Goal: Task Accomplishment & Management: Complete application form

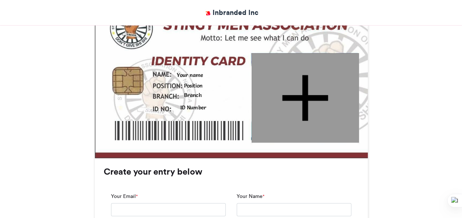
scroll to position [324, 0]
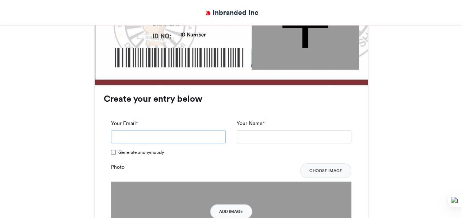
click at [136, 130] on input "Your Email *" at bounding box center [168, 136] width 115 height 13
type input "**********"
click at [274, 130] on input "Your Name *" at bounding box center [294, 136] width 115 height 13
type input "**********"
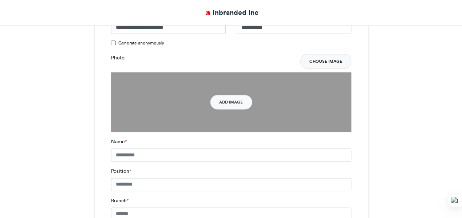
click at [331, 54] on button "Choose Image" at bounding box center [325, 61] width 51 height 15
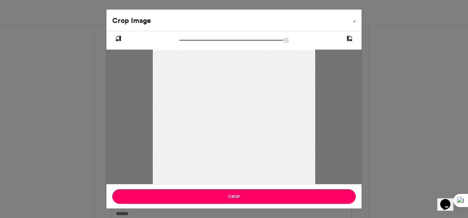
drag, startPoint x: 253, startPoint y: 100, endPoint x: 247, endPoint y: 156, distance: 55.8
click at [247, 156] on div at bounding box center [234, 170] width 162 height 243
drag, startPoint x: 237, startPoint y: 138, endPoint x: 233, endPoint y: 218, distance: 80.1
click at [233, 218] on div "Crop Image × Crop" at bounding box center [234, 109] width 468 height 218
click at [350, 41] on icon at bounding box center [349, 38] width 7 height 9
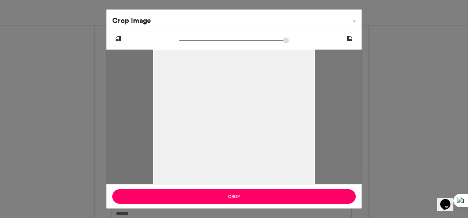
click at [350, 41] on icon at bounding box center [349, 38] width 7 height 9
drag, startPoint x: 226, startPoint y: 104, endPoint x: 225, endPoint y: 110, distance: 5.7
click at [225, 110] on div at bounding box center [234, 164] width 162 height 243
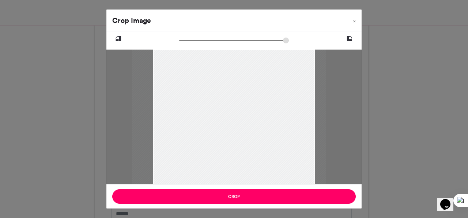
drag, startPoint x: 229, startPoint y: 104, endPoint x: 225, endPoint y: 113, distance: 10.3
click at [225, 113] on div at bounding box center [229, 183] width 194 height 291
type input "******"
drag, startPoint x: 229, startPoint y: 108, endPoint x: 223, endPoint y: 111, distance: 5.9
click at [223, 111] on div at bounding box center [228, 185] width 196 height 294
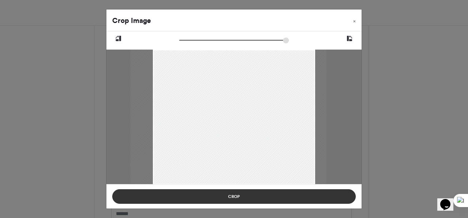
click at [233, 197] on button "Crop" at bounding box center [233, 197] width 243 height 15
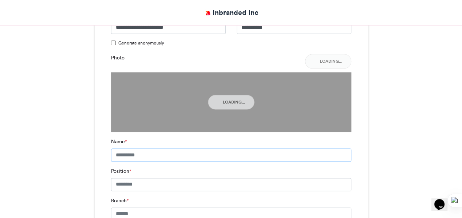
click at [207, 149] on input "Name *" at bounding box center [231, 155] width 240 height 13
type input "*"
type input "**********"
click at [167, 208] on input "Branch *" at bounding box center [231, 214] width 240 height 13
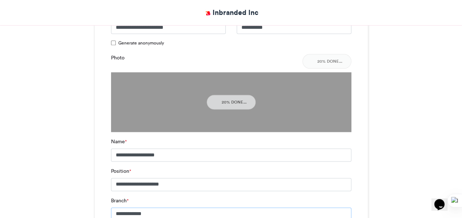
scroll to position [544, 0]
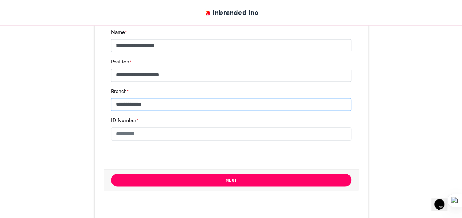
type input "**********"
click at [155, 127] on input "ID Number *" at bounding box center [231, 133] width 240 height 13
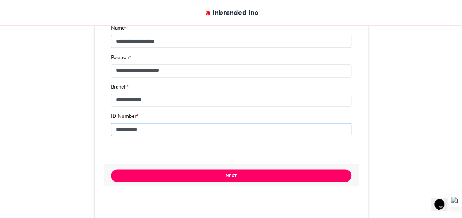
scroll to position [584, 0]
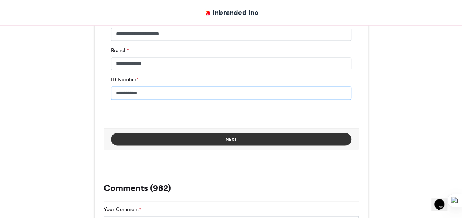
type input "**********"
click at [181, 133] on button "Next" at bounding box center [231, 139] width 240 height 13
click at [267, 133] on button "Next" at bounding box center [231, 139] width 240 height 13
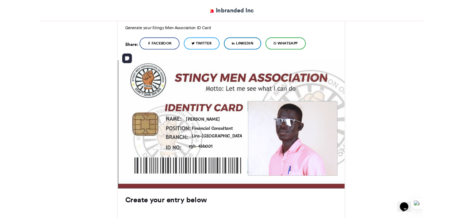
scroll to position [146, 0]
